Goal: Task Accomplishment & Management: Complete application form

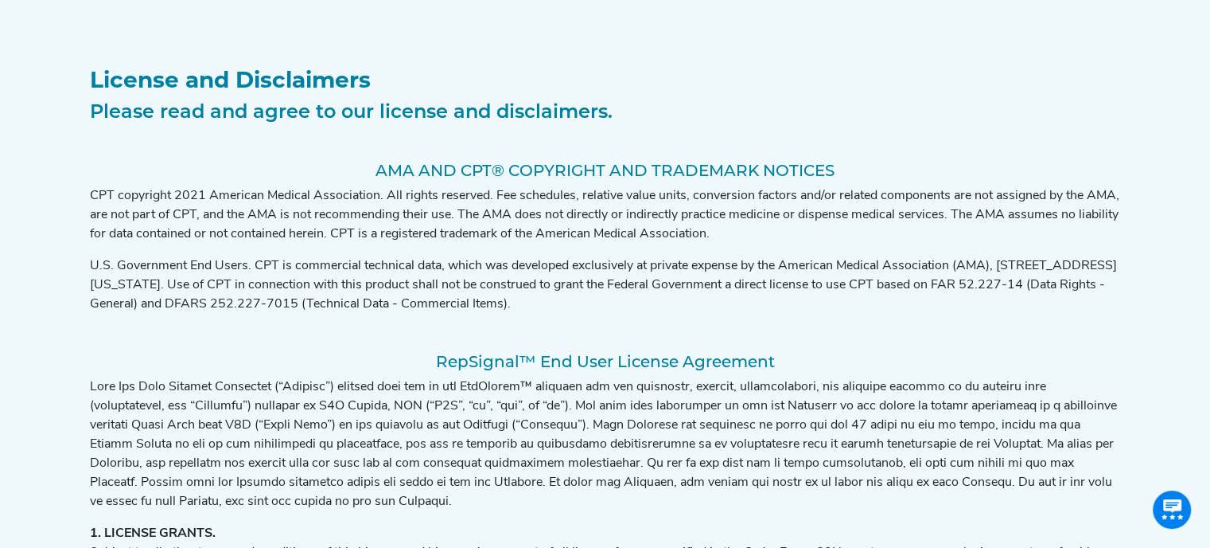
click at [843, 92] on h1 "License and Disclaimers" at bounding box center [605, 80] width 1031 height 27
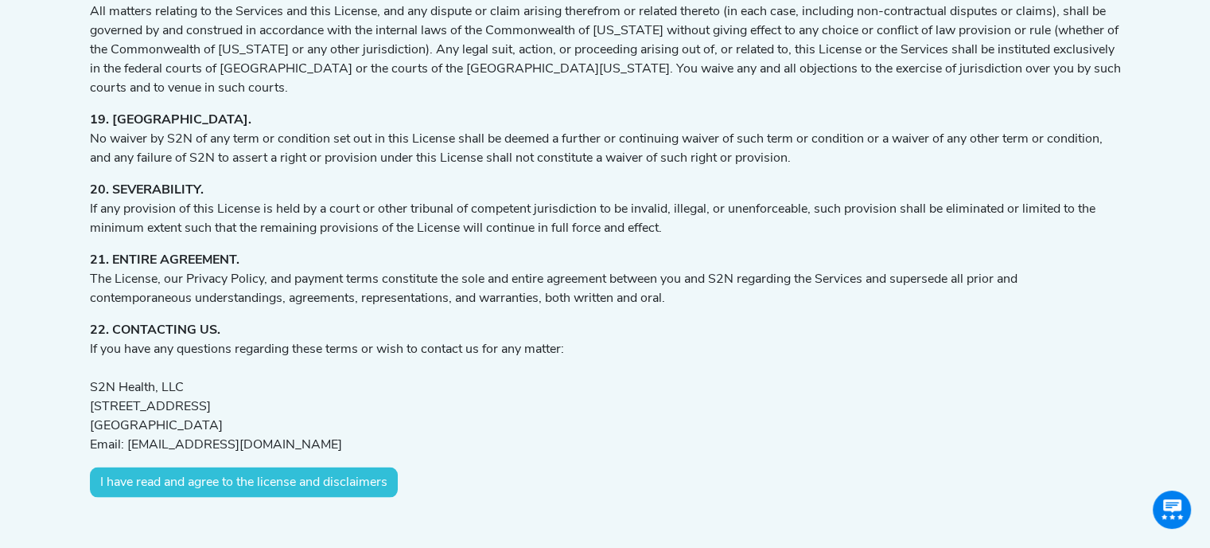
scroll to position [3139, 0]
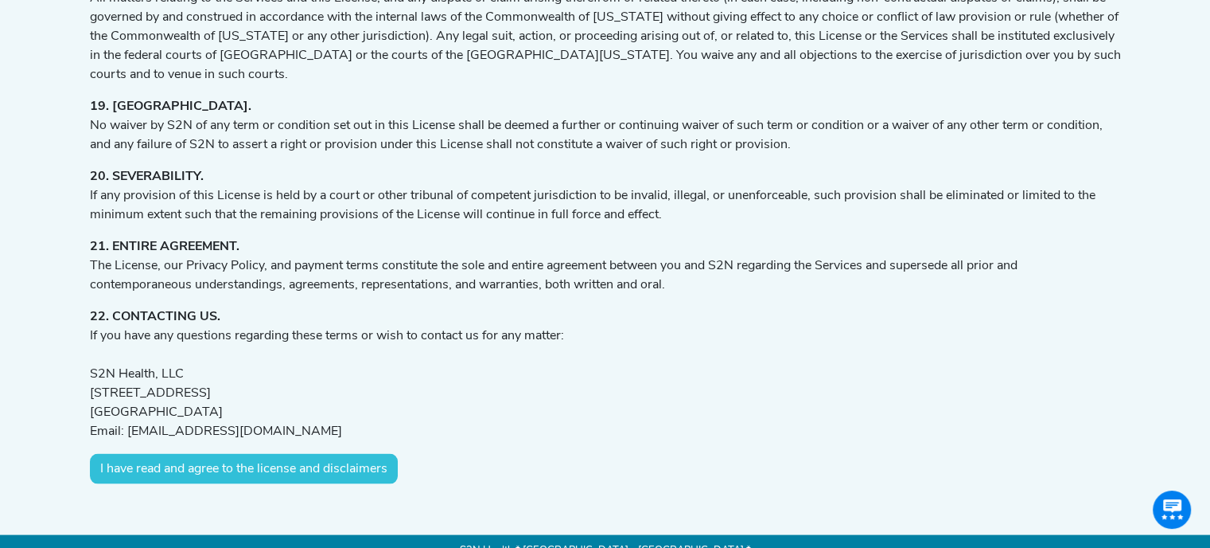
click at [312, 454] on button "I have read and agree to the license and disclaimers" at bounding box center [244, 469] width 308 height 30
click at [218, 454] on button "I have read and agree to the license and disclaimers" at bounding box center [244, 469] width 308 height 30
click at [271, 454] on button "I have read and agree to the license and disclaimers" at bounding box center [244, 469] width 308 height 30
click at [287, 454] on button "I have read and agree to the license and disclaimers" at bounding box center [244, 469] width 308 height 30
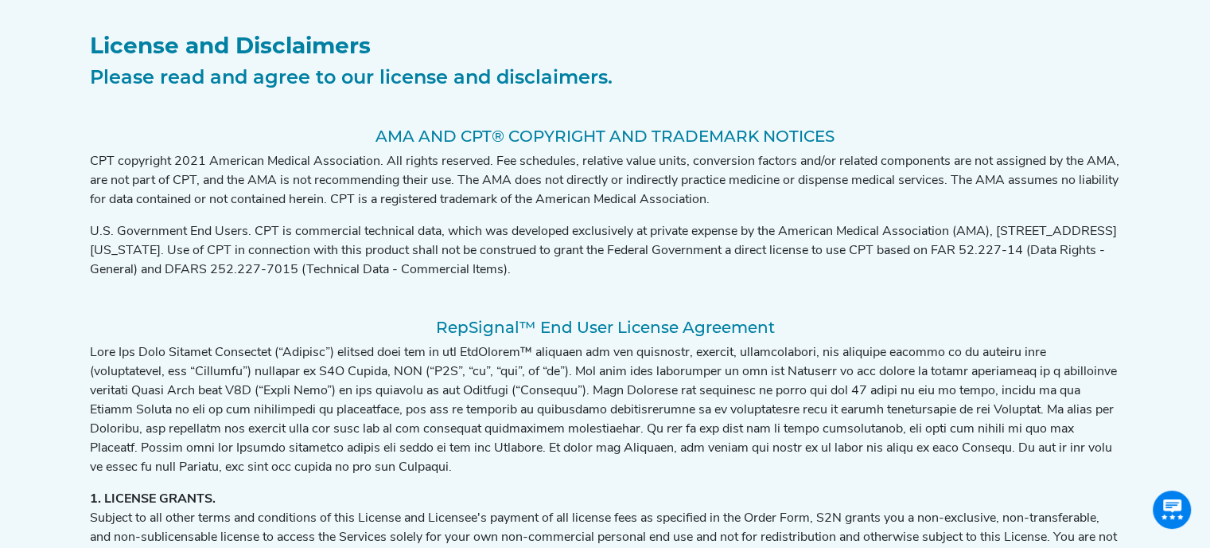
scroll to position [0, 0]
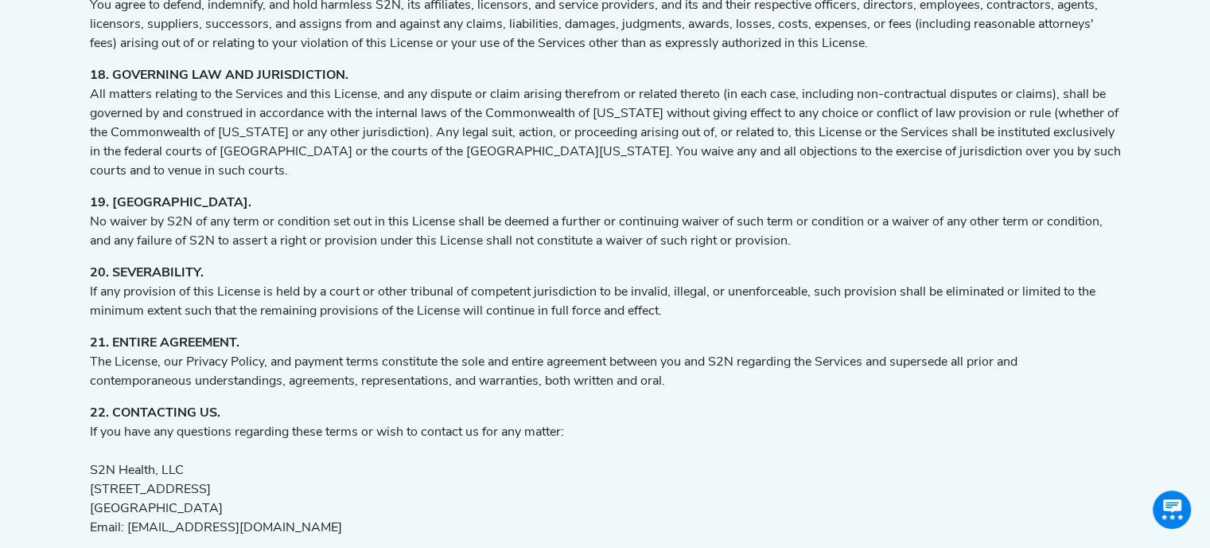
scroll to position [3139, 0]
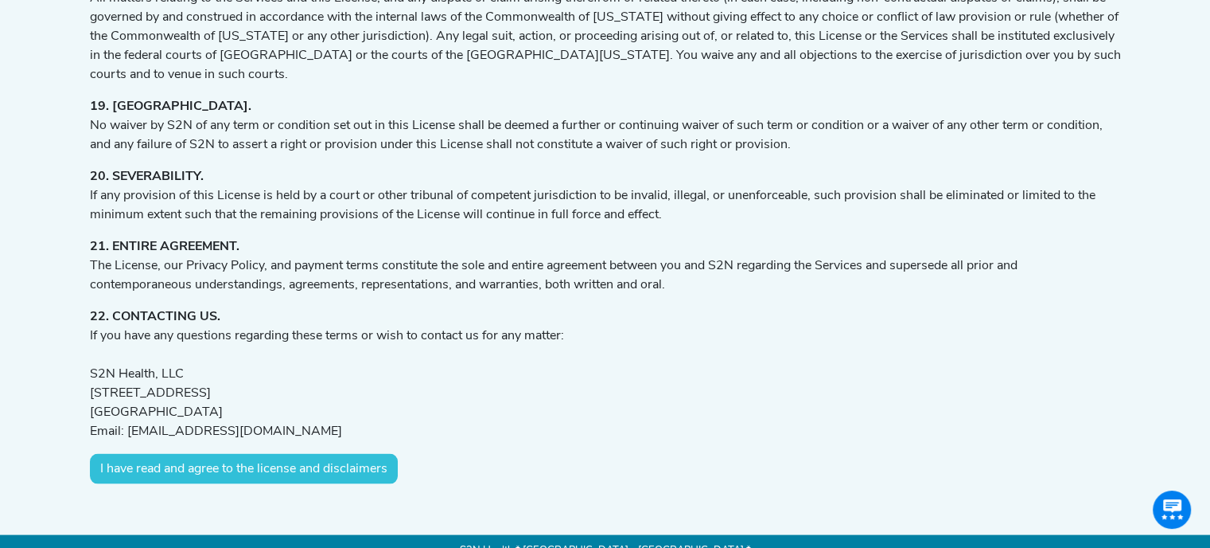
click at [220, 454] on button "I have read and agree to the license and disclaimers" at bounding box center [244, 469] width 308 height 30
click at [229, 454] on button "I have read and agree to the license and disclaimers" at bounding box center [244, 469] width 308 height 30
click at [300, 454] on button "I have read and agree to the license and disclaimers" at bounding box center [244, 469] width 308 height 30
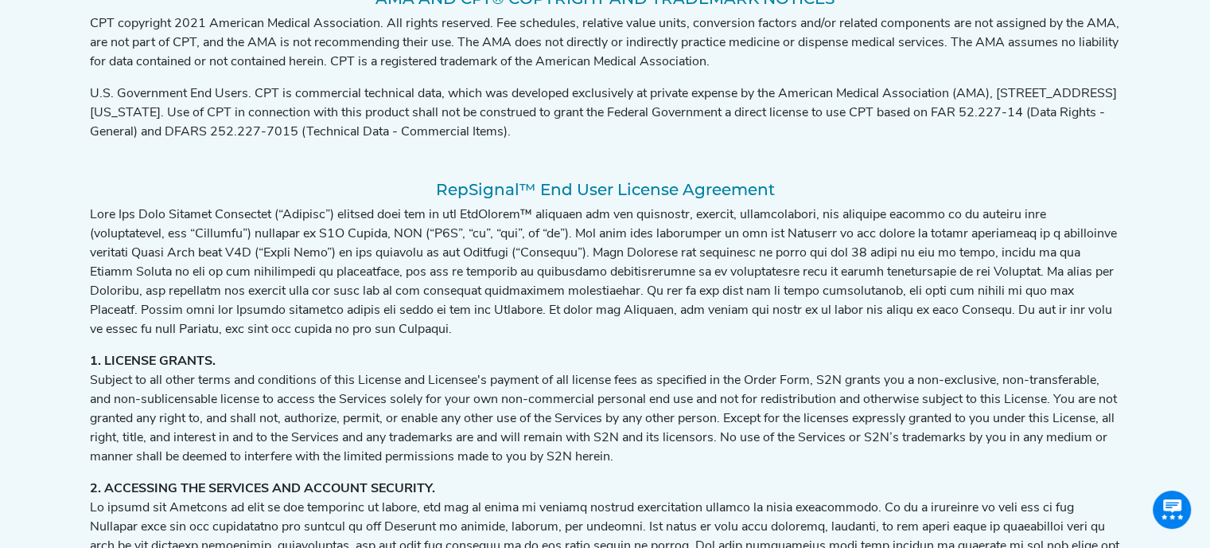
scroll to position [32, 12]
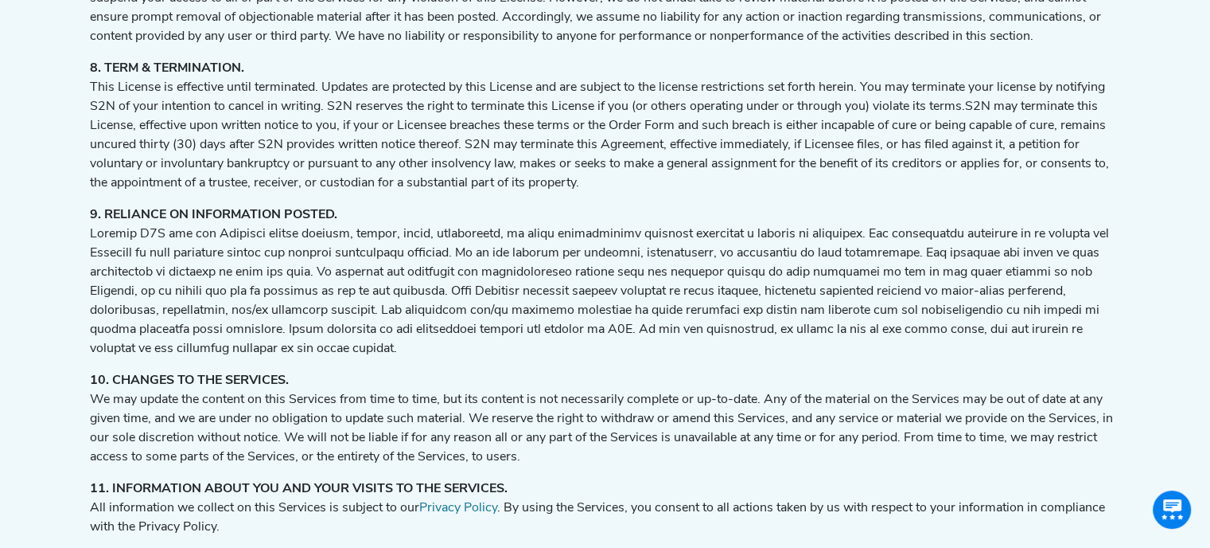
scroll to position [1815, 0]
